Goal: Entertainment & Leisure: Consume media (video, audio)

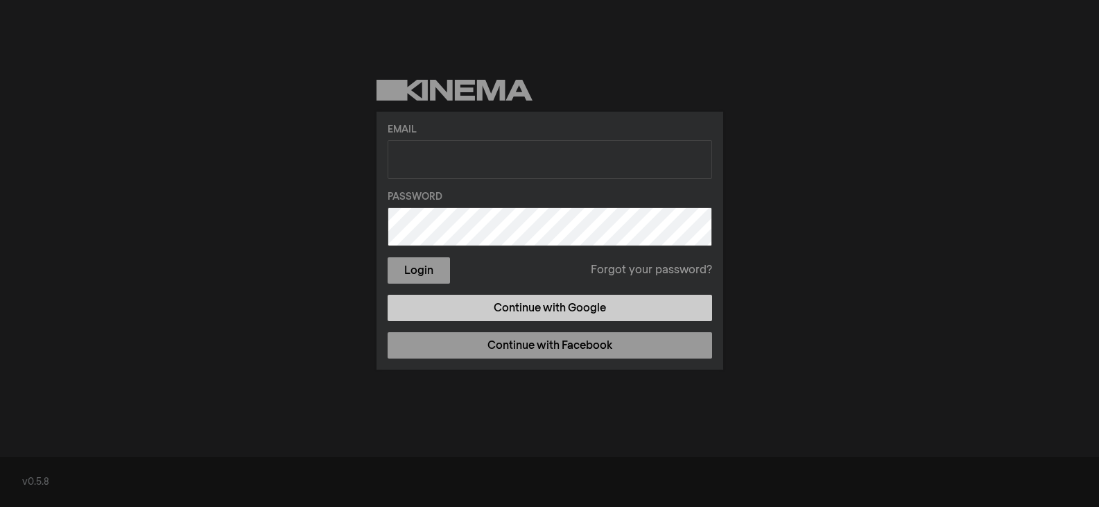
click at [564, 310] on link "Continue with Google" at bounding box center [550, 308] width 325 height 26
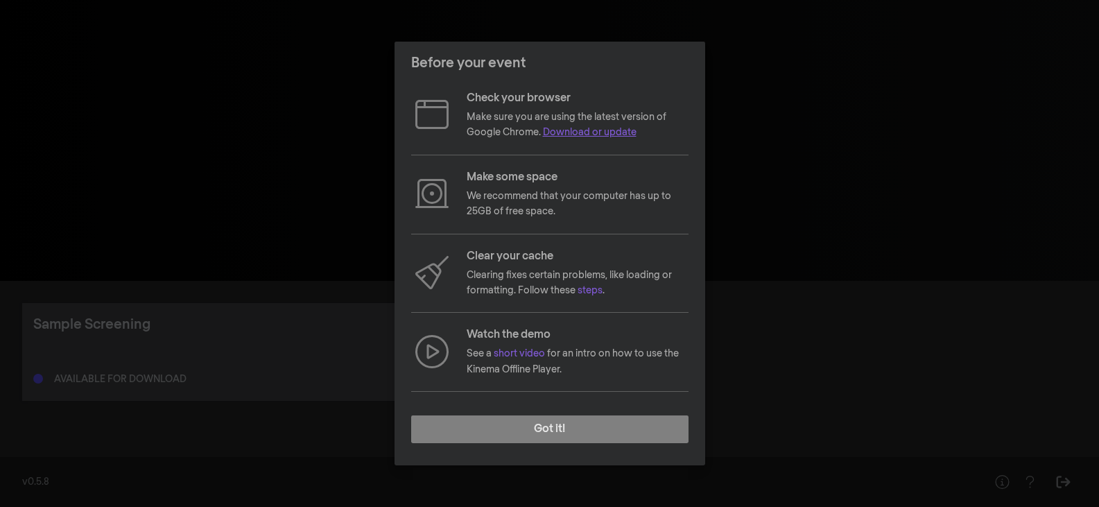
click at [587, 135] on link "Download or update" at bounding box center [590, 133] width 94 height 10
click at [595, 288] on link "steps" at bounding box center [590, 291] width 25 height 10
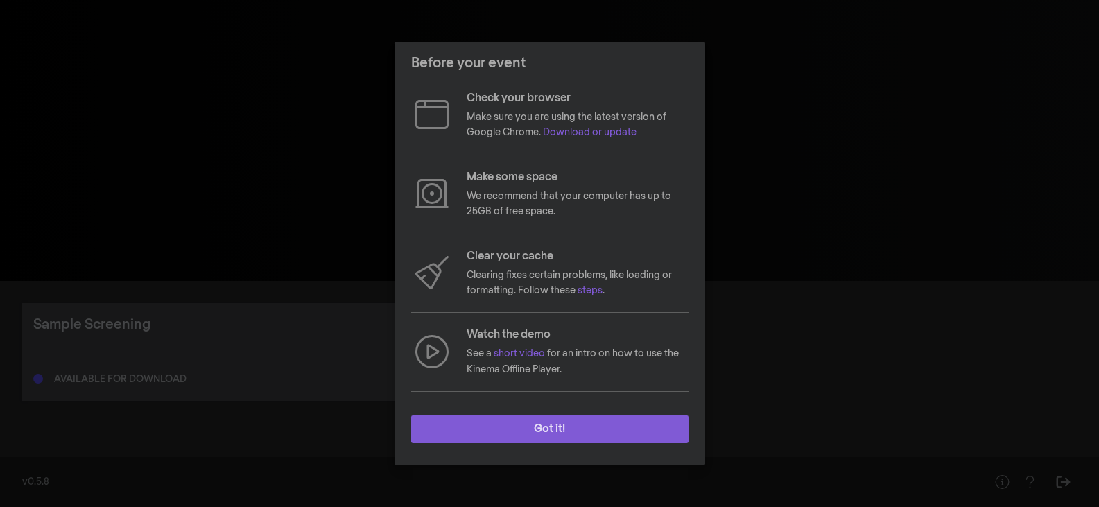
click at [566, 431] on button "Got it!" at bounding box center [549, 429] width 277 height 28
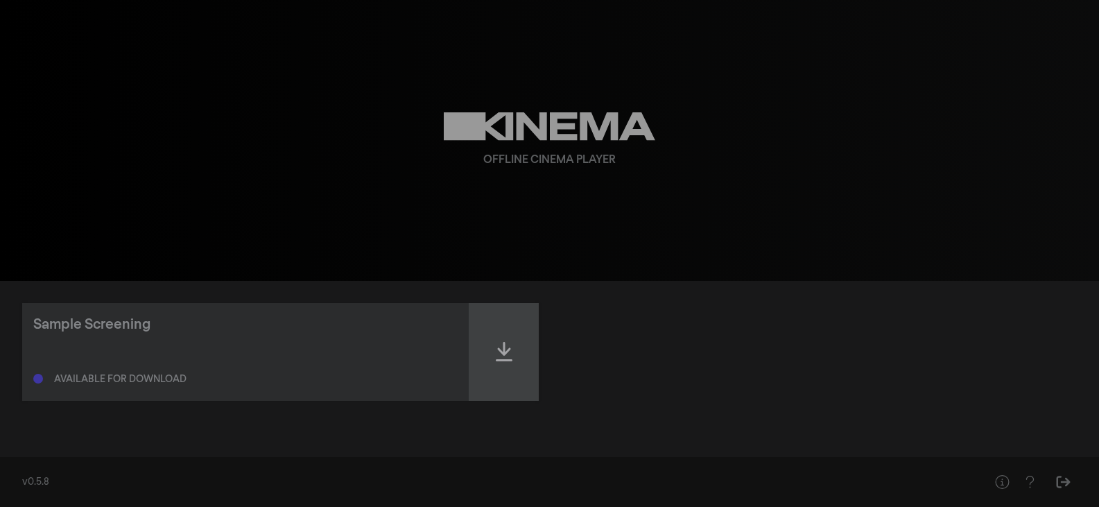
click at [515, 336] on div at bounding box center [503, 352] width 69 height 98
click at [499, 365] on div at bounding box center [503, 352] width 69 height 98
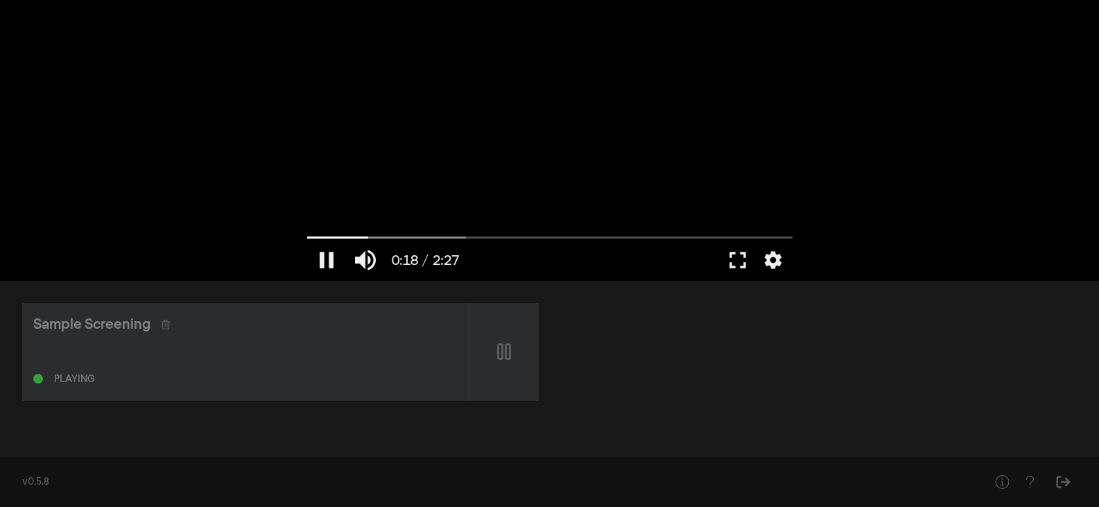
type input "18.51113"
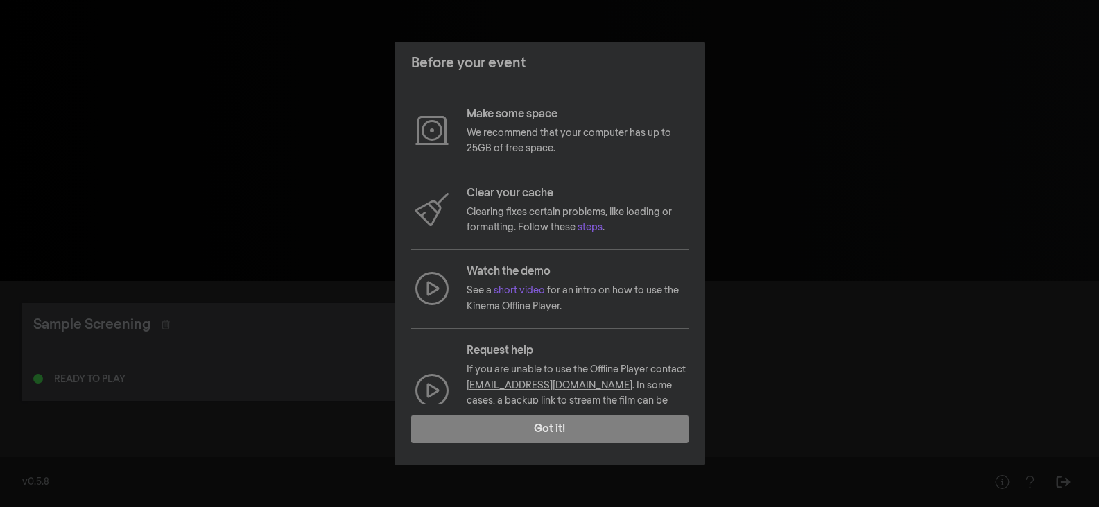
scroll to position [104, 0]
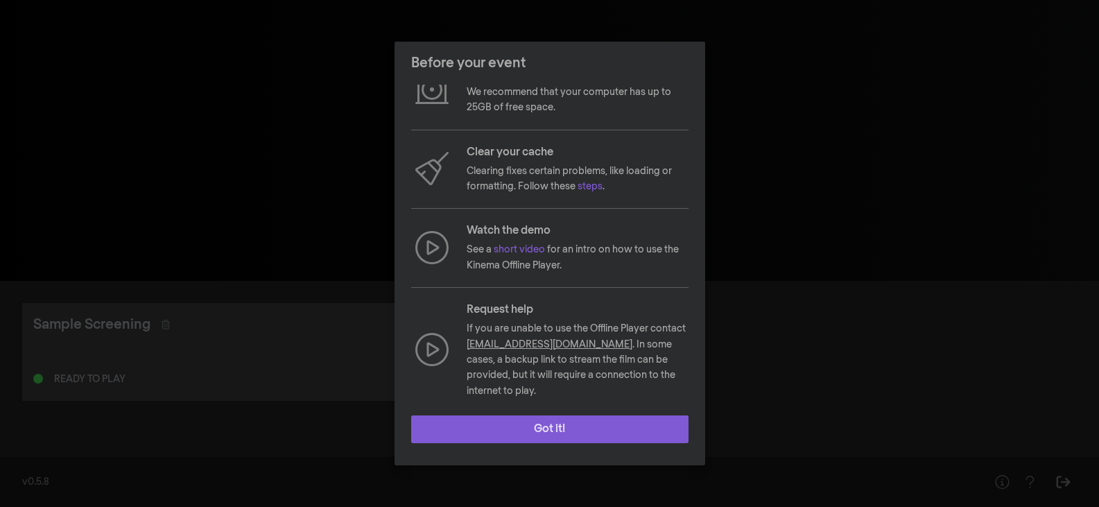
click at [535, 429] on button "Got it!" at bounding box center [549, 429] width 277 height 28
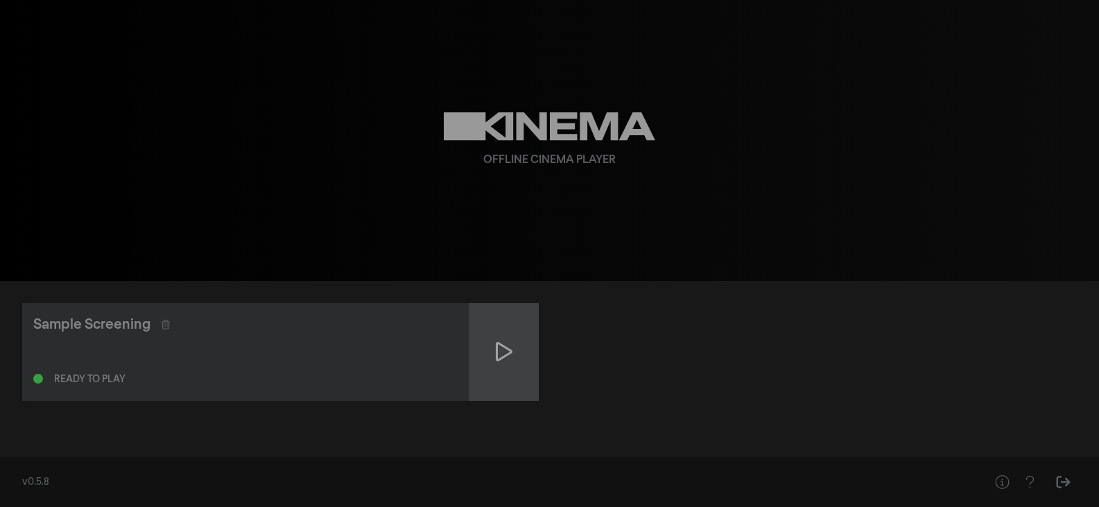
click at [522, 351] on div at bounding box center [503, 352] width 69 height 98
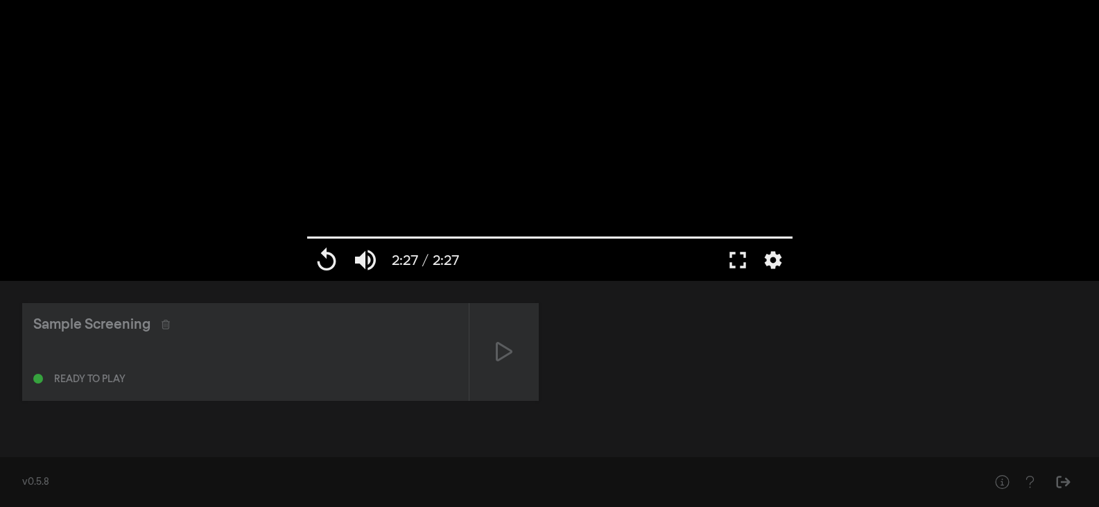
type input "147.146"
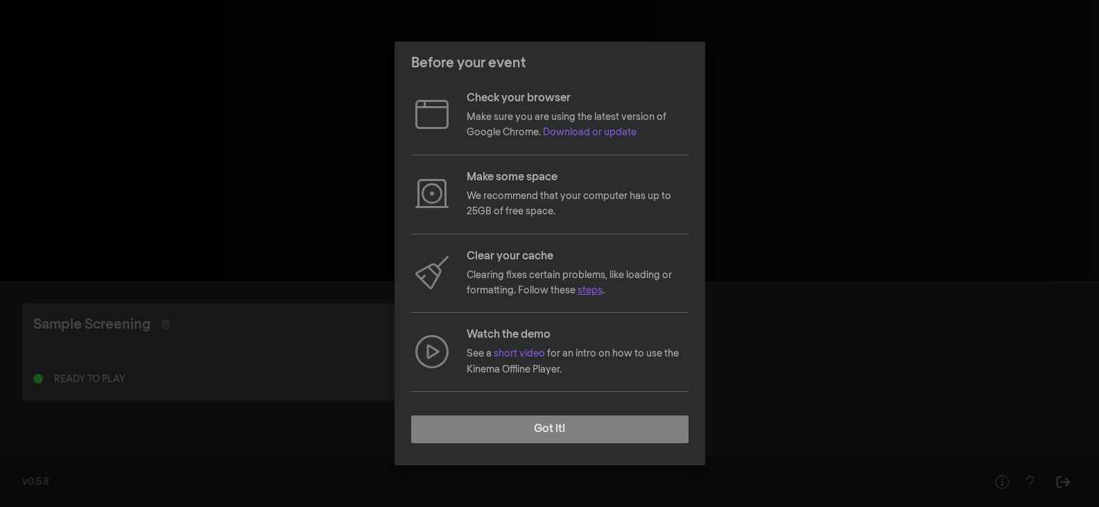
click at [591, 291] on link "steps" at bounding box center [590, 291] width 25 height 10
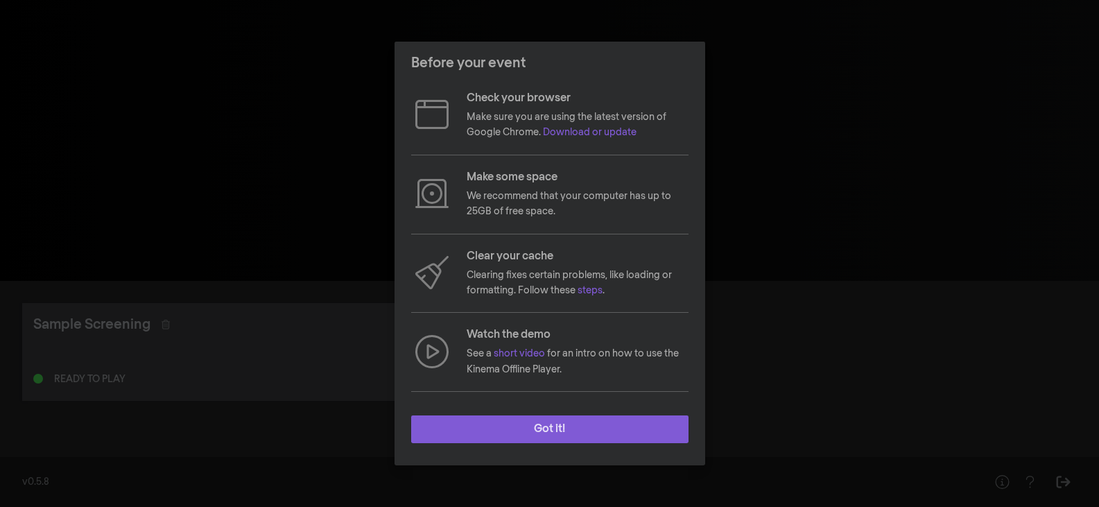
click at [647, 433] on button "Got it!" at bounding box center [549, 429] width 277 height 28
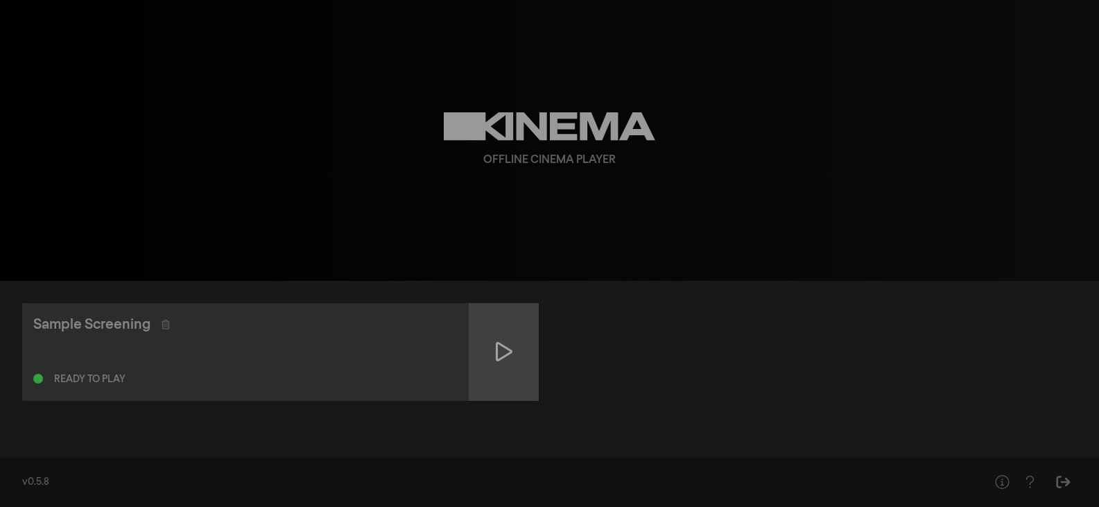
click at [508, 367] on div at bounding box center [503, 352] width 69 height 98
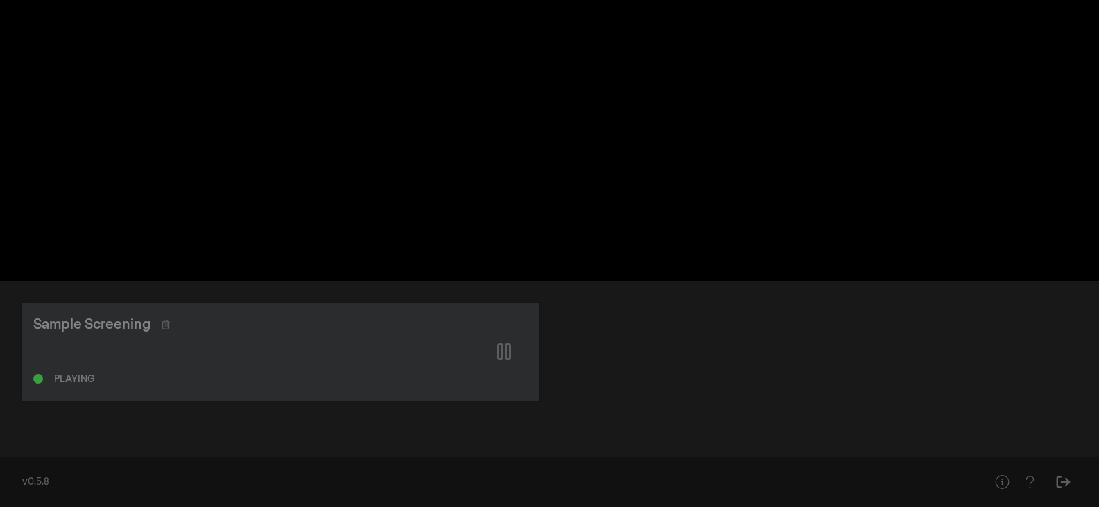
click at [380, 374] on div "Playing" at bounding box center [245, 376] width 424 height 17
